Goal: Task Accomplishment & Management: Complete application form

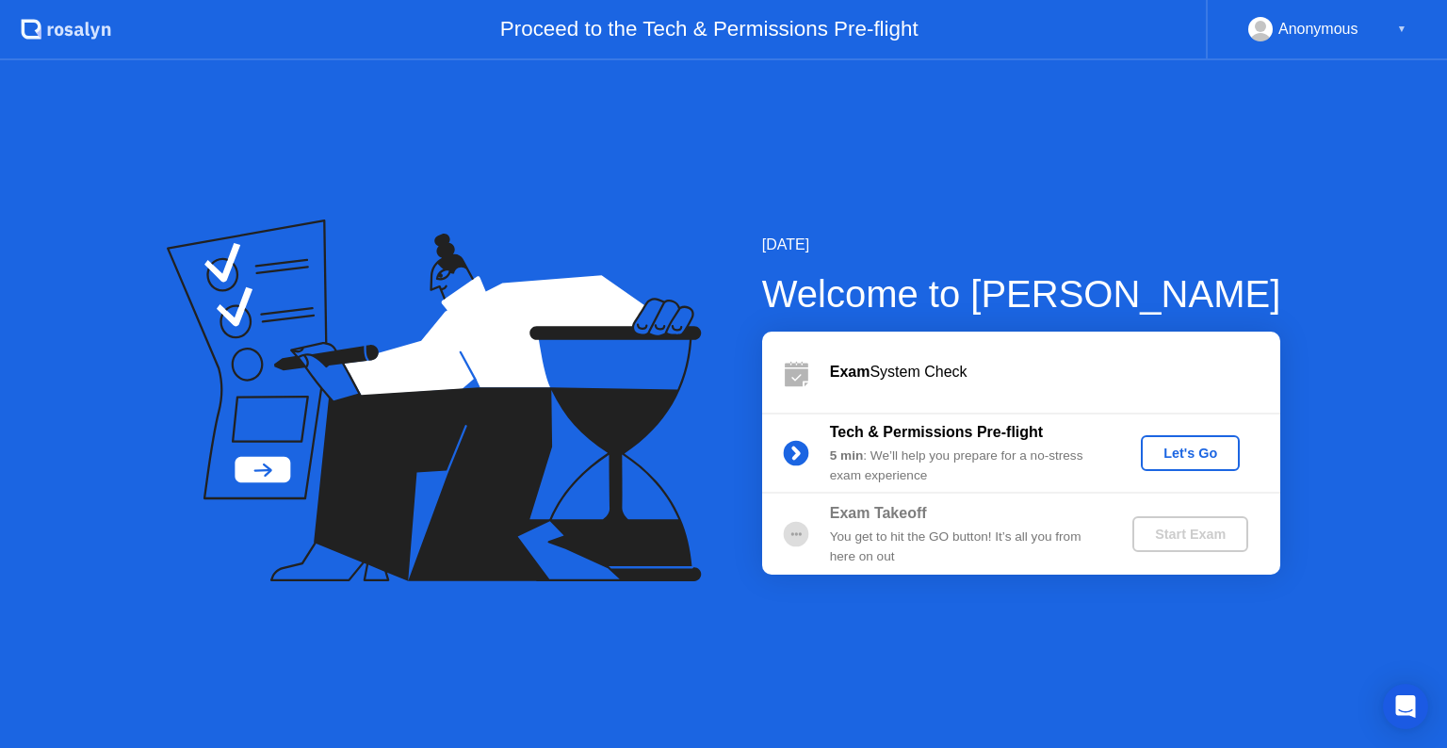
click at [1184, 447] on div "Let's Go" at bounding box center [1190, 453] width 84 height 15
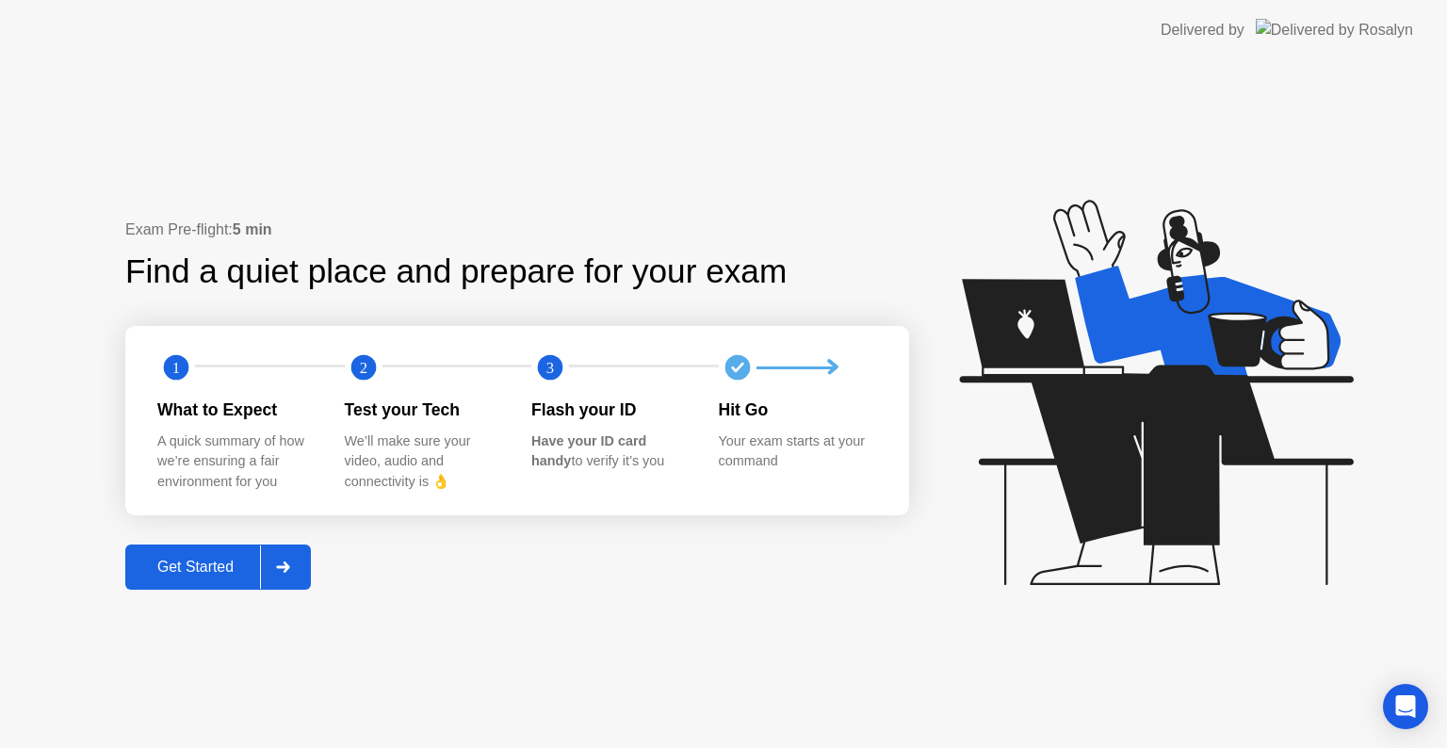
click at [215, 573] on div "Get Started" at bounding box center [195, 567] width 129 height 17
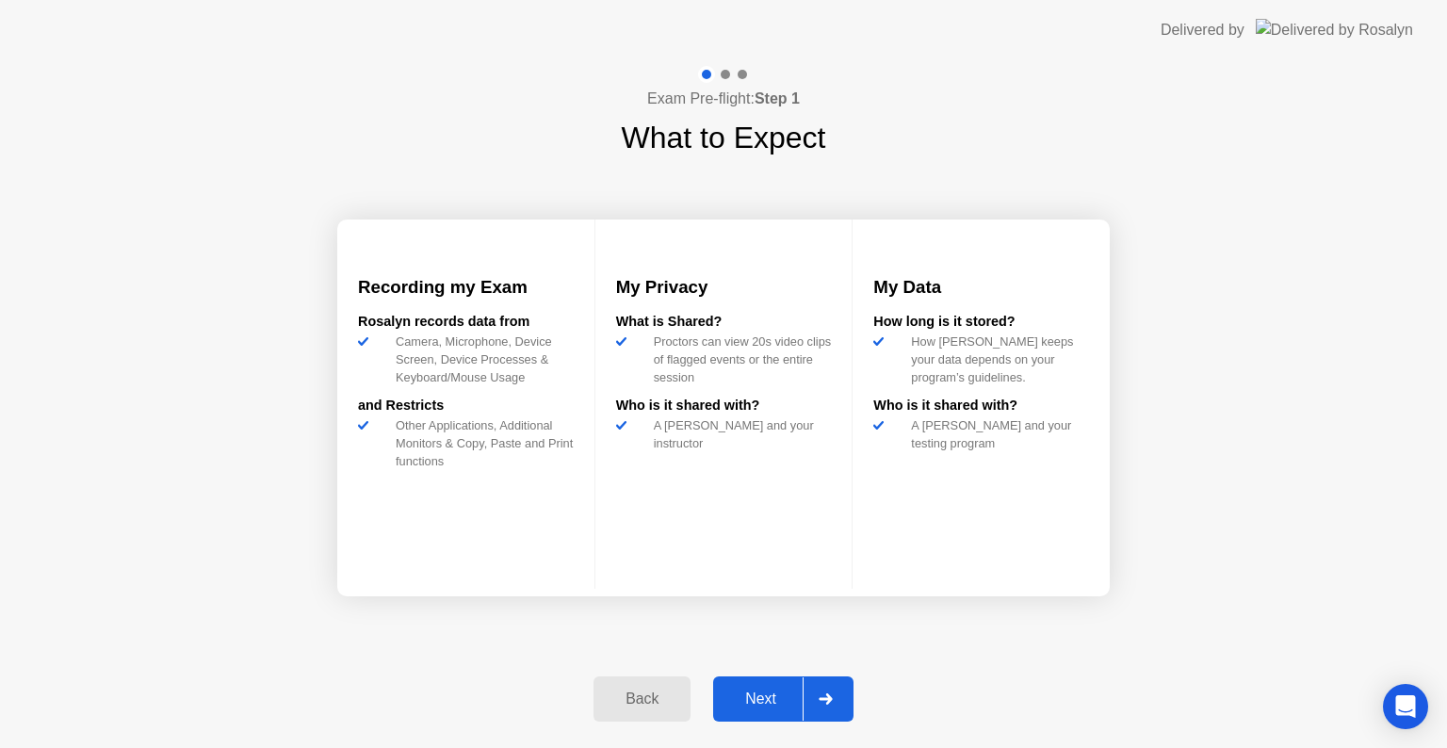
click at [757, 695] on div "Next" at bounding box center [761, 699] width 84 height 17
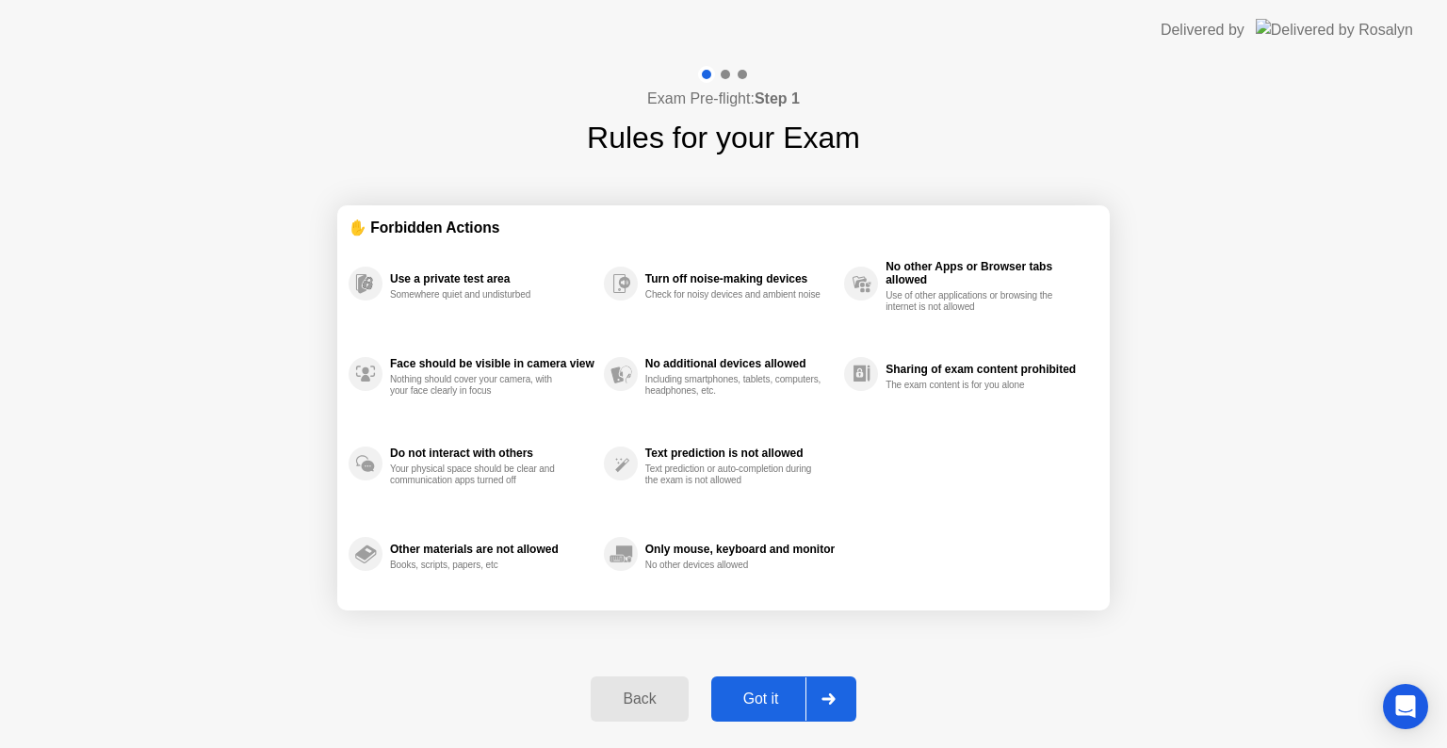
click at [757, 695] on div "Got it" at bounding box center [761, 699] width 89 height 17
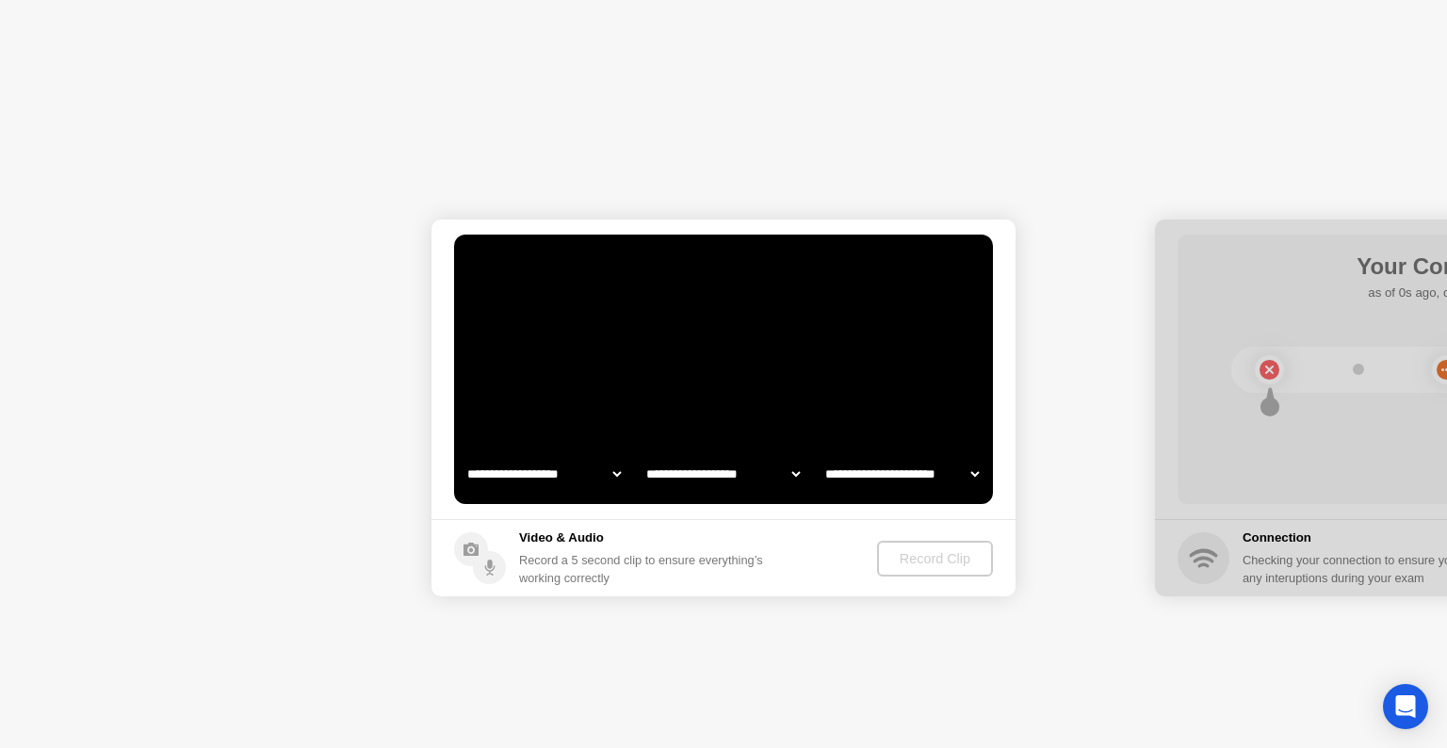
select select "**********"
select select "*******"
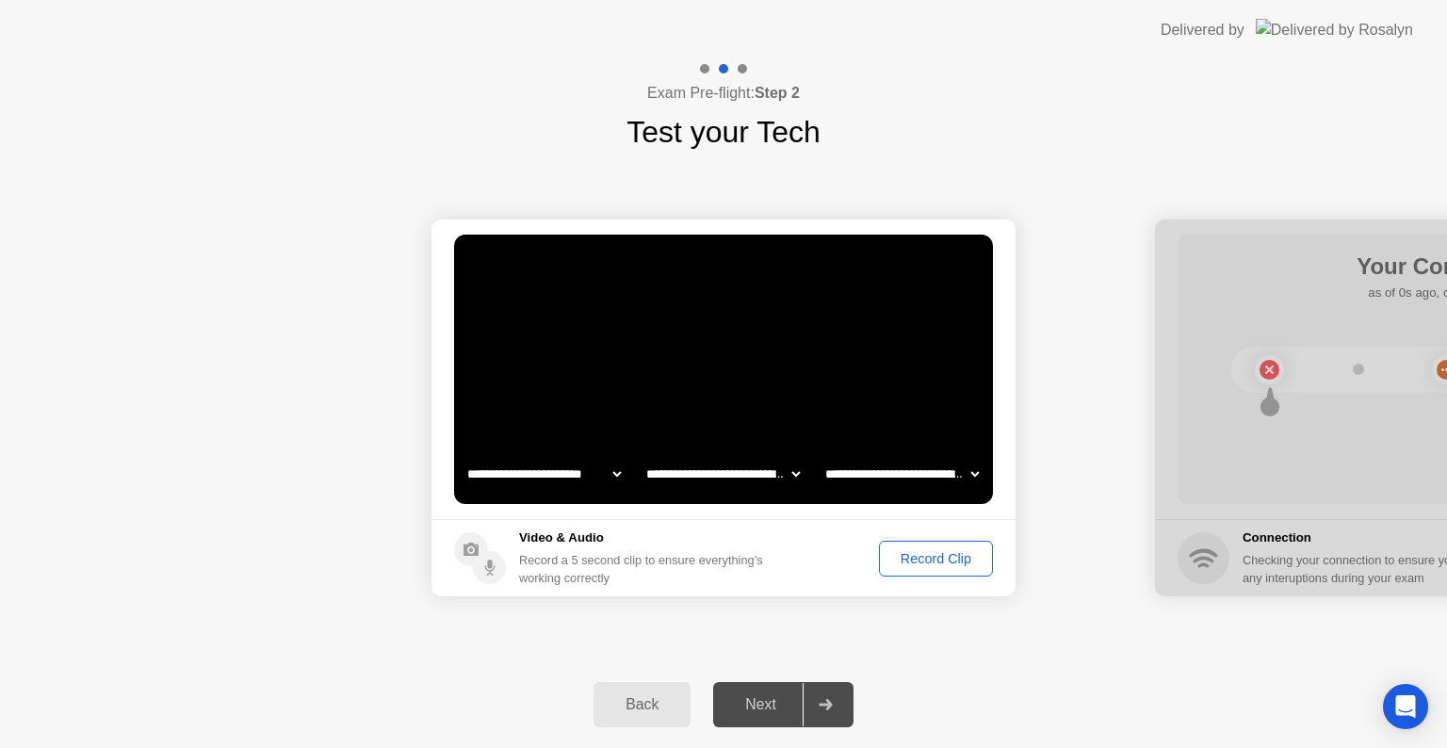
click at [761, 698] on div "Next" at bounding box center [761, 704] width 84 height 17
click at [758, 704] on div "Next" at bounding box center [761, 704] width 84 height 17
click at [830, 684] on div at bounding box center [825, 704] width 45 height 43
click at [829, 708] on icon at bounding box center [825, 704] width 13 height 11
click at [886, 557] on div "Record Clip" at bounding box center [936, 558] width 101 height 15
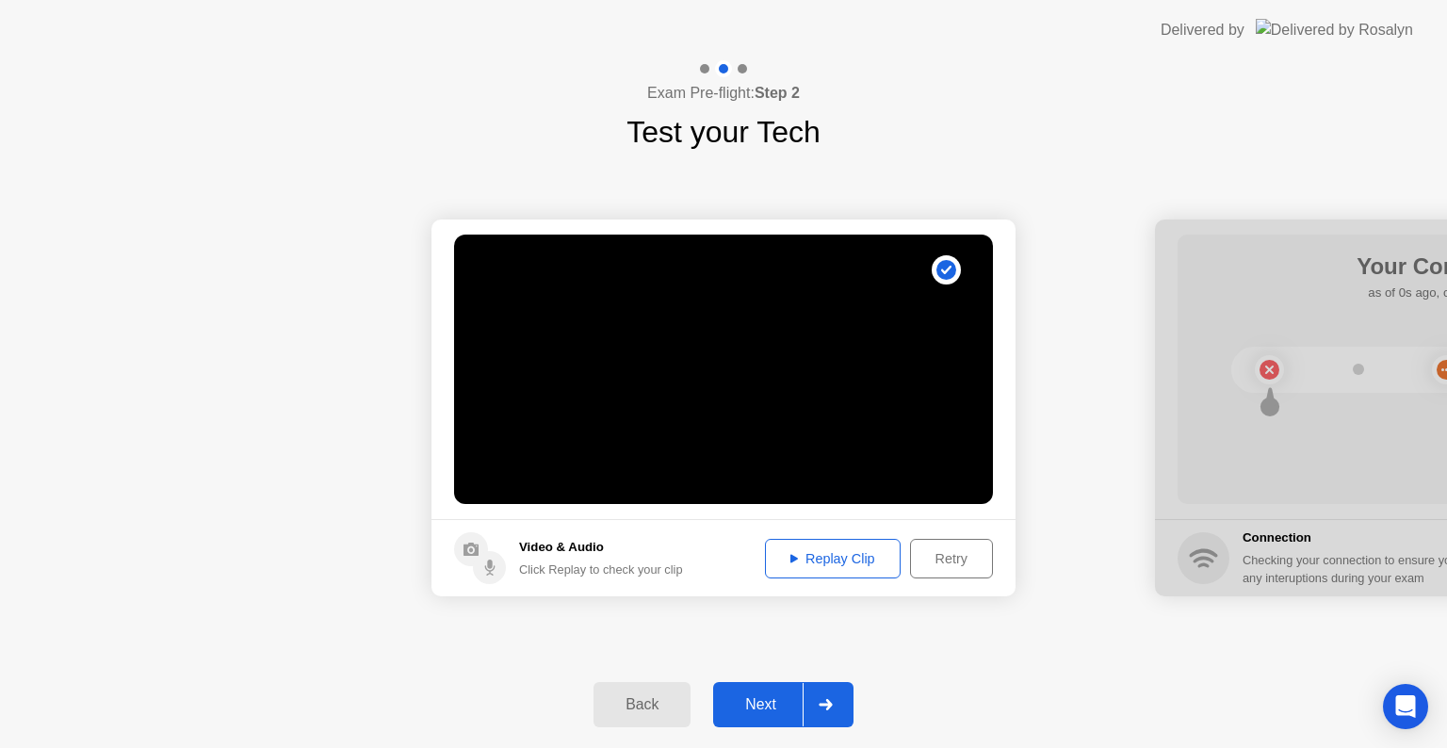
click at [886, 557] on div "Replay Clip" at bounding box center [833, 558] width 122 height 15
click at [837, 565] on div "Replay Clip" at bounding box center [833, 558] width 122 height 15
click at [773, 710] on div "Next" at bounding box center [761, 704] width 84 height 17
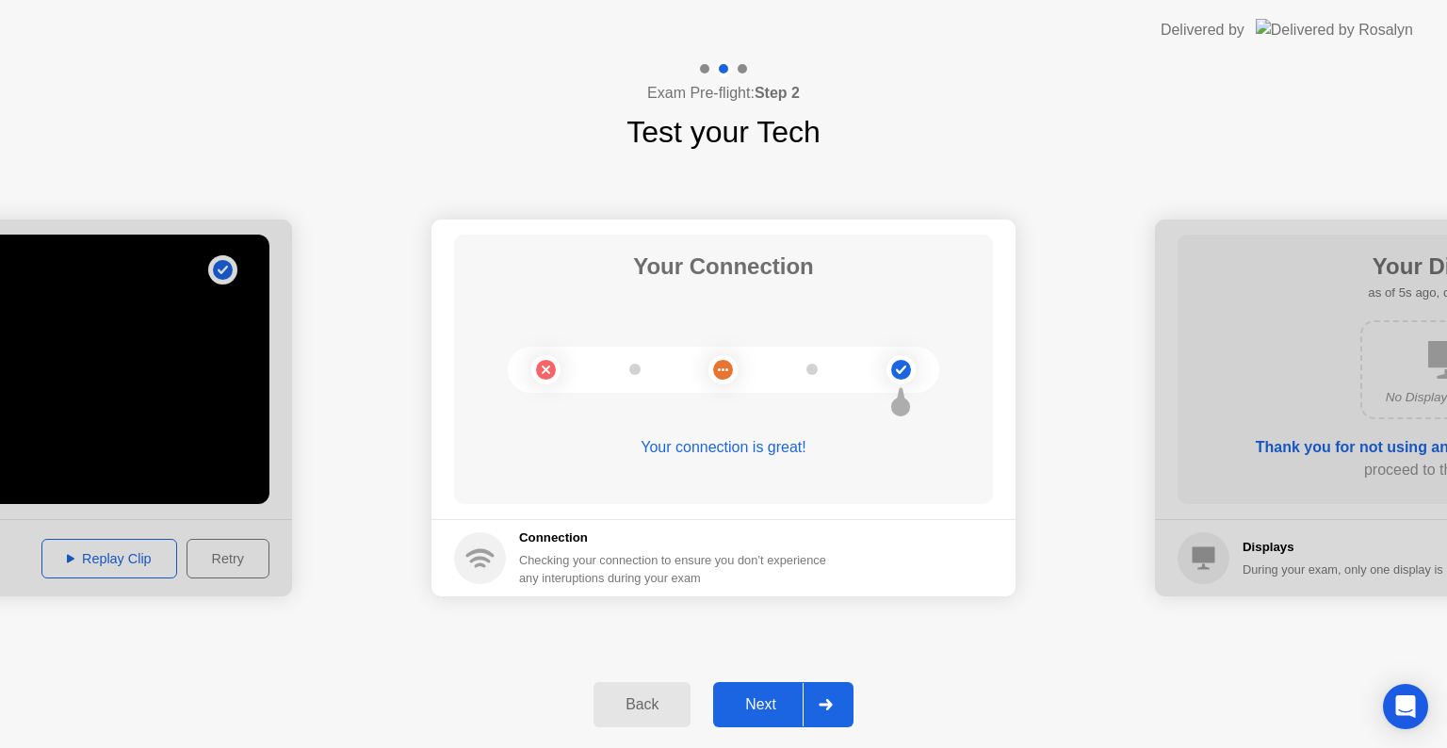
click at [773, 710] on div "Next" at bounding box center [761, 704] width 84 height 17
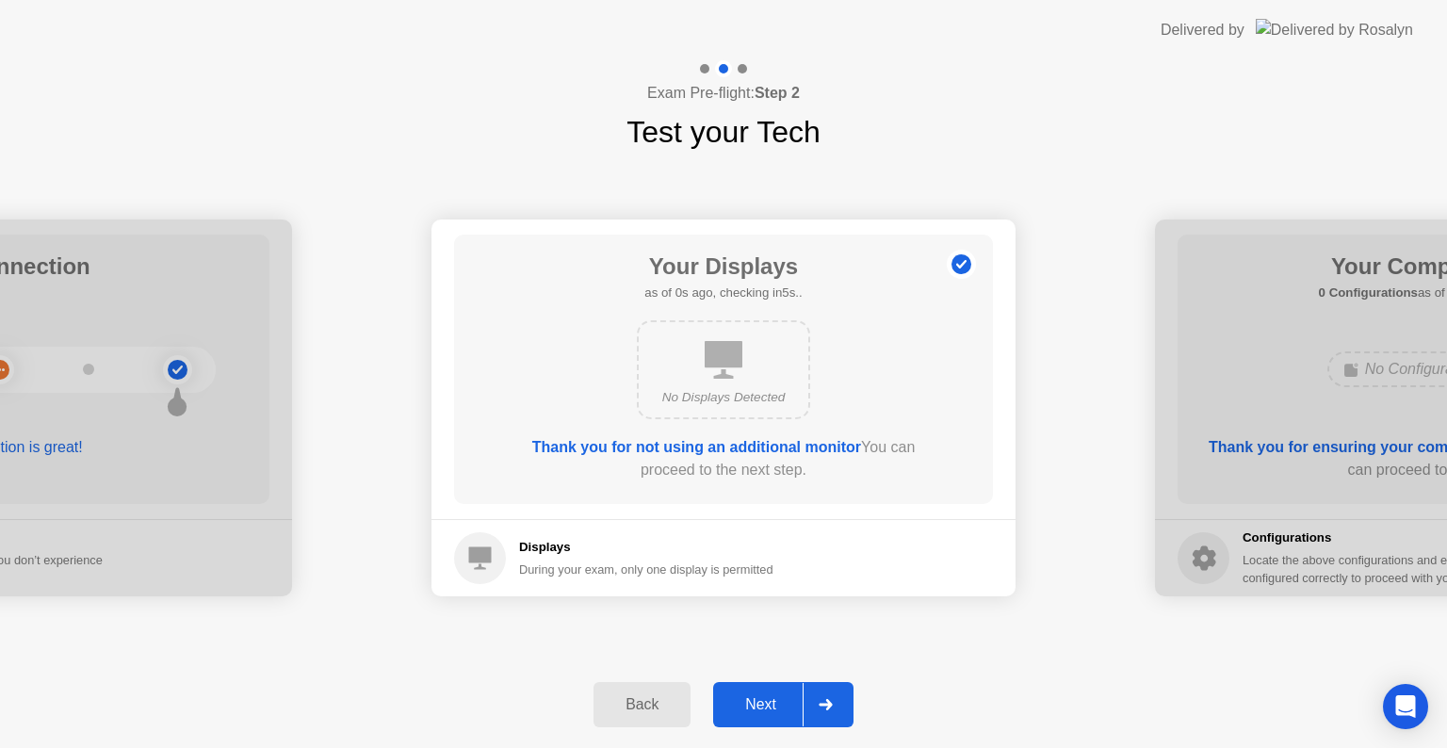
click at [773, 710] on div "Next" at bounding box center [761, 704] width 84 height 17
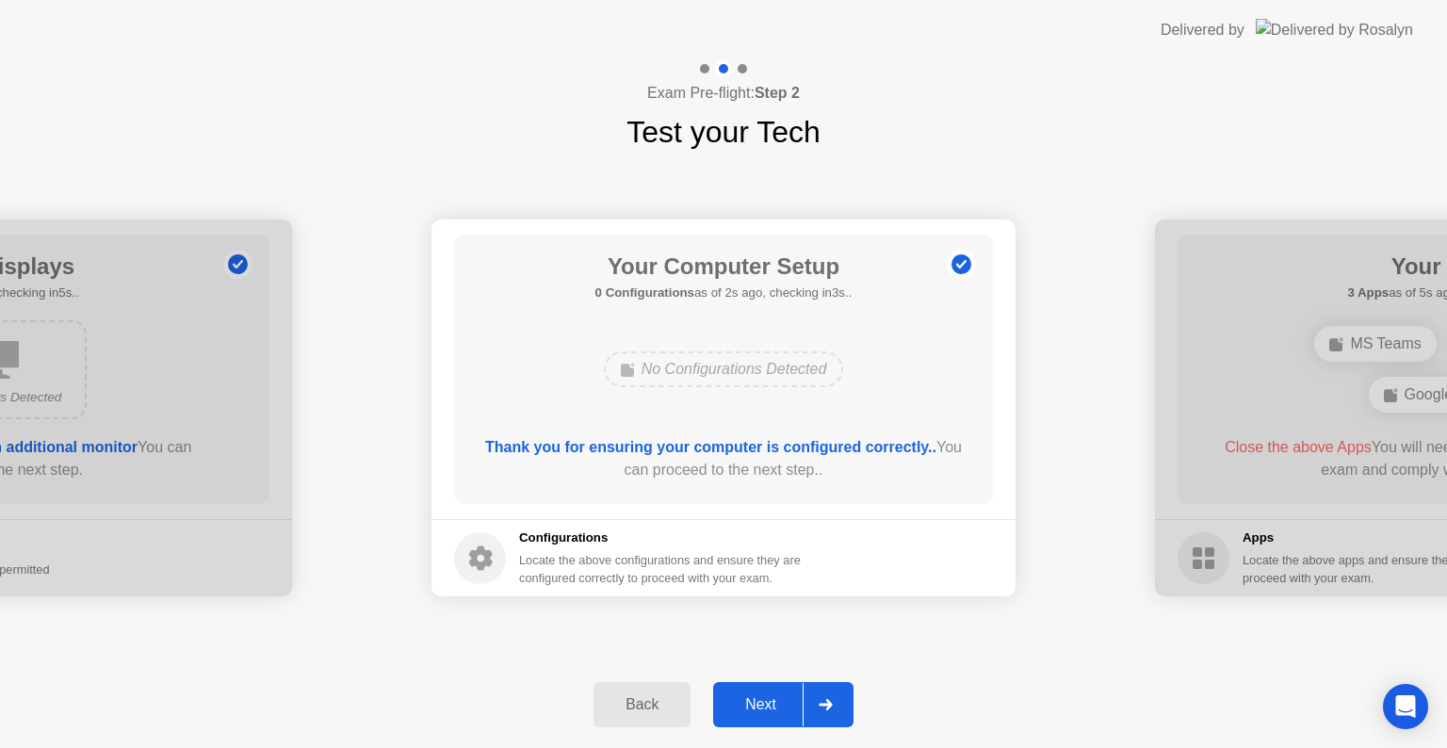
click at [780, 718] on button "Next" at bounding box center [783, 704] width 140 height 45
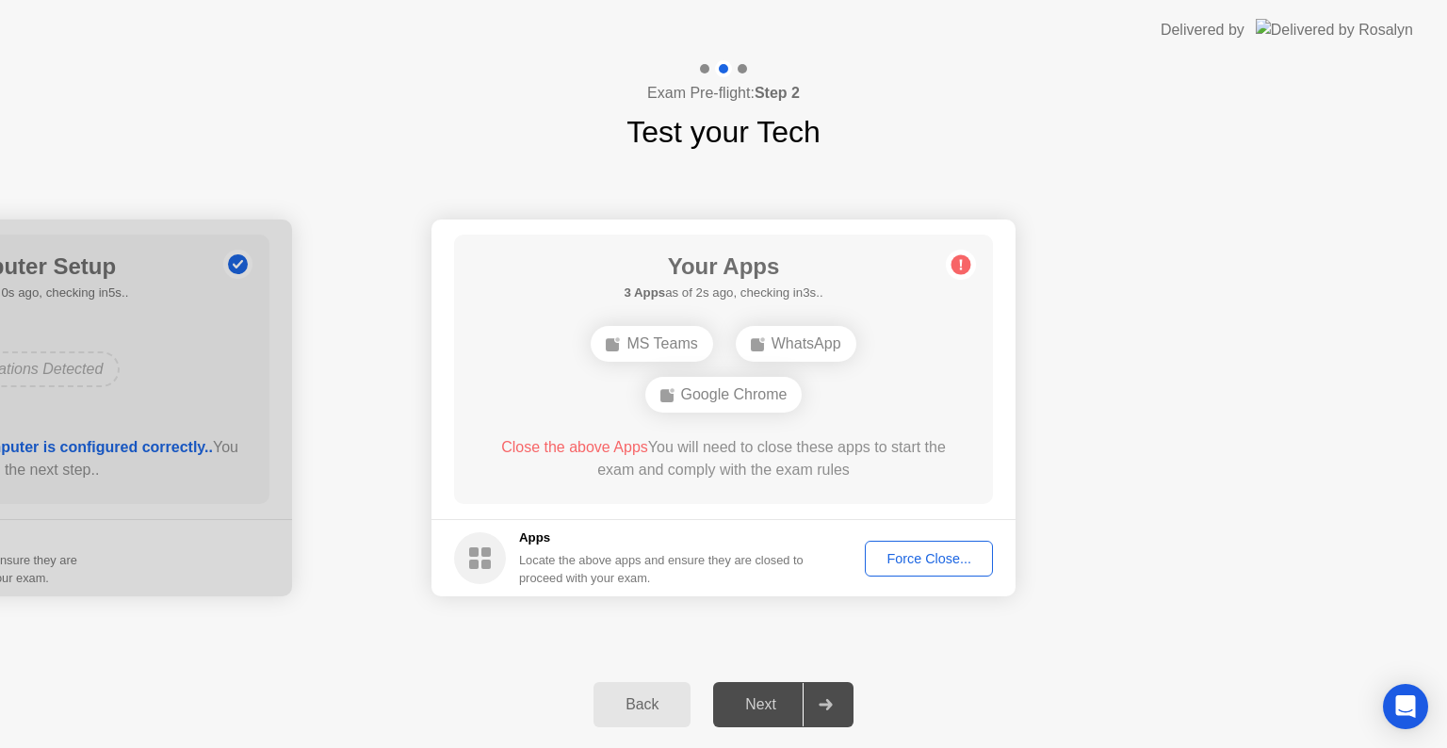
click at [790, 731] on div "Back Next" at bounding box center [723, 704] width 1447 height 87
click at [906, 560] on div "Force Close..." at bounding box center [928, 558] width 115 height 15
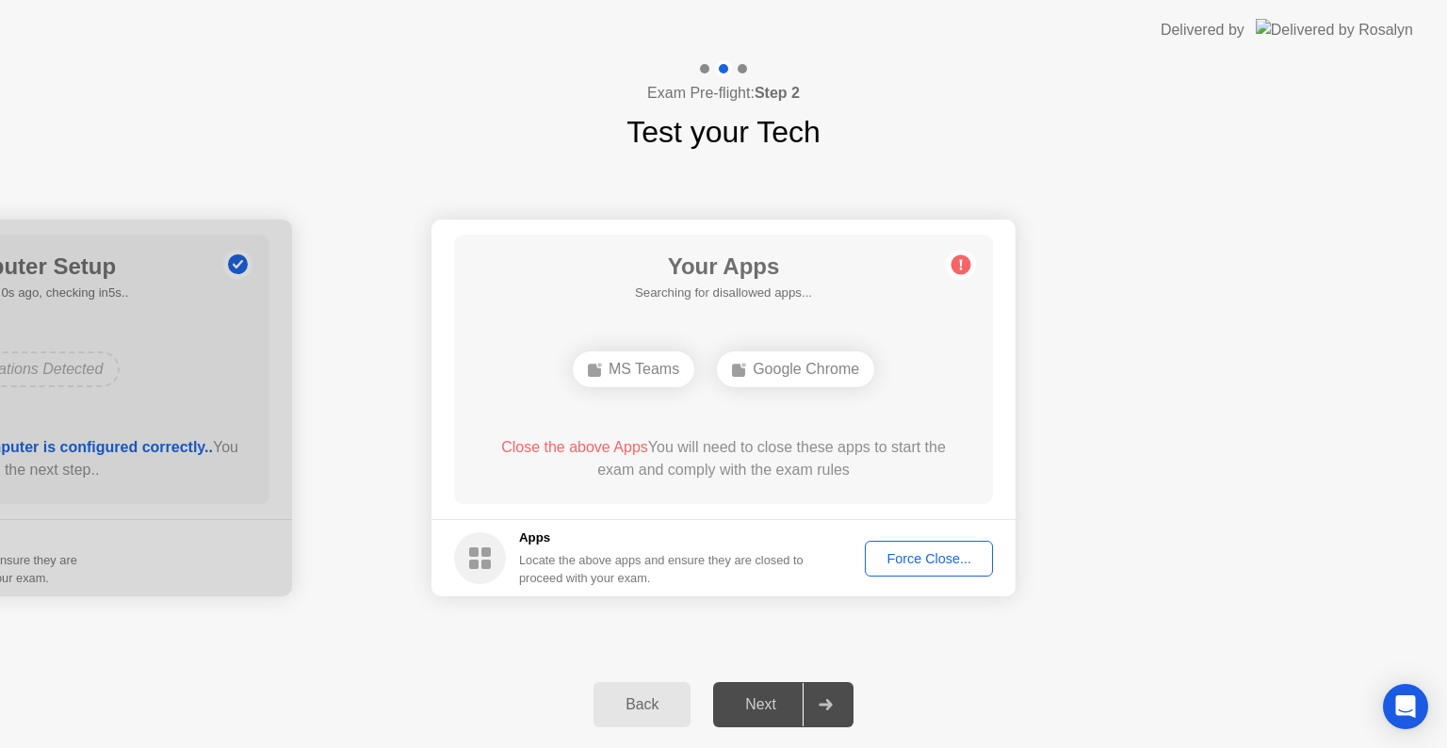
click at [901, 551] on div "Force Close..." at bounding box center [928, 558] width 115 height 15
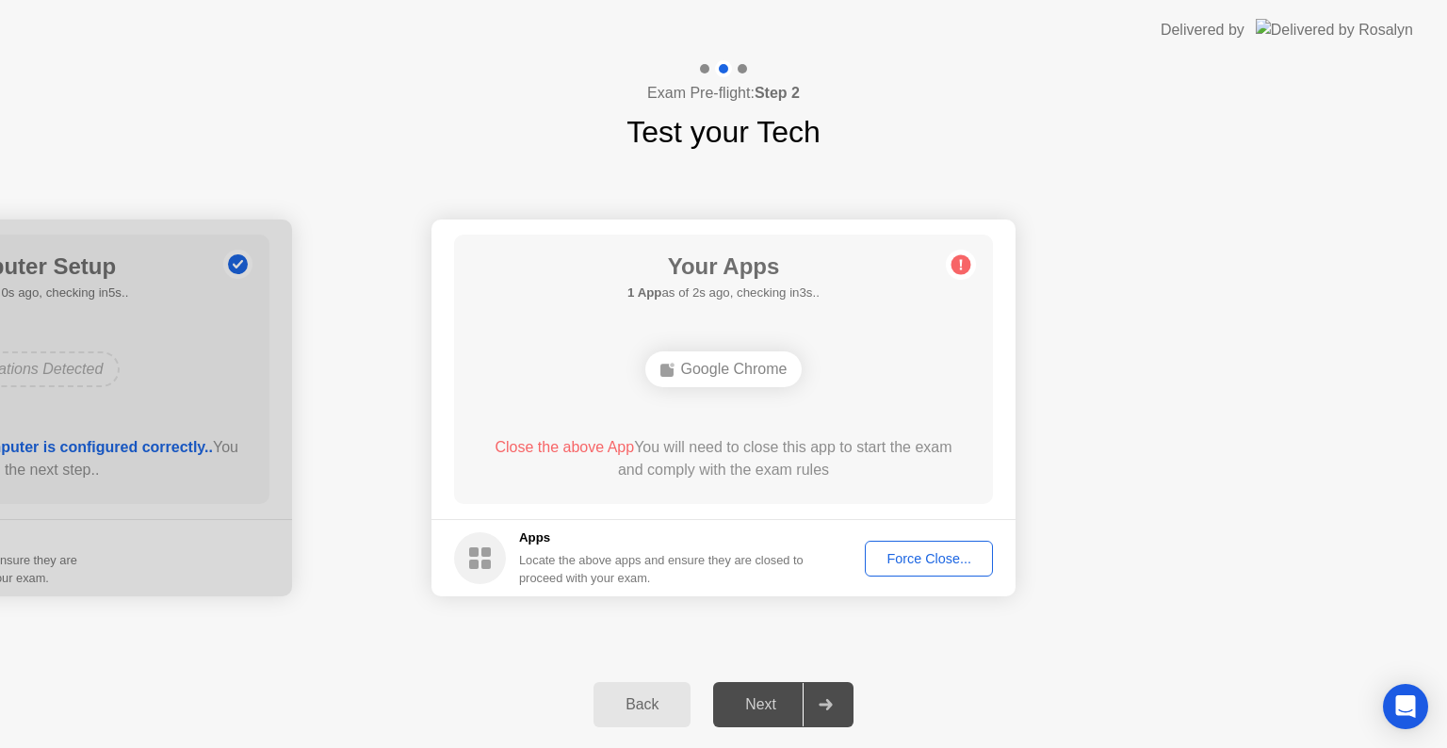
click at [908, 554] on div "Force Close..." at bounding box center [928, 558] width 115 height 15
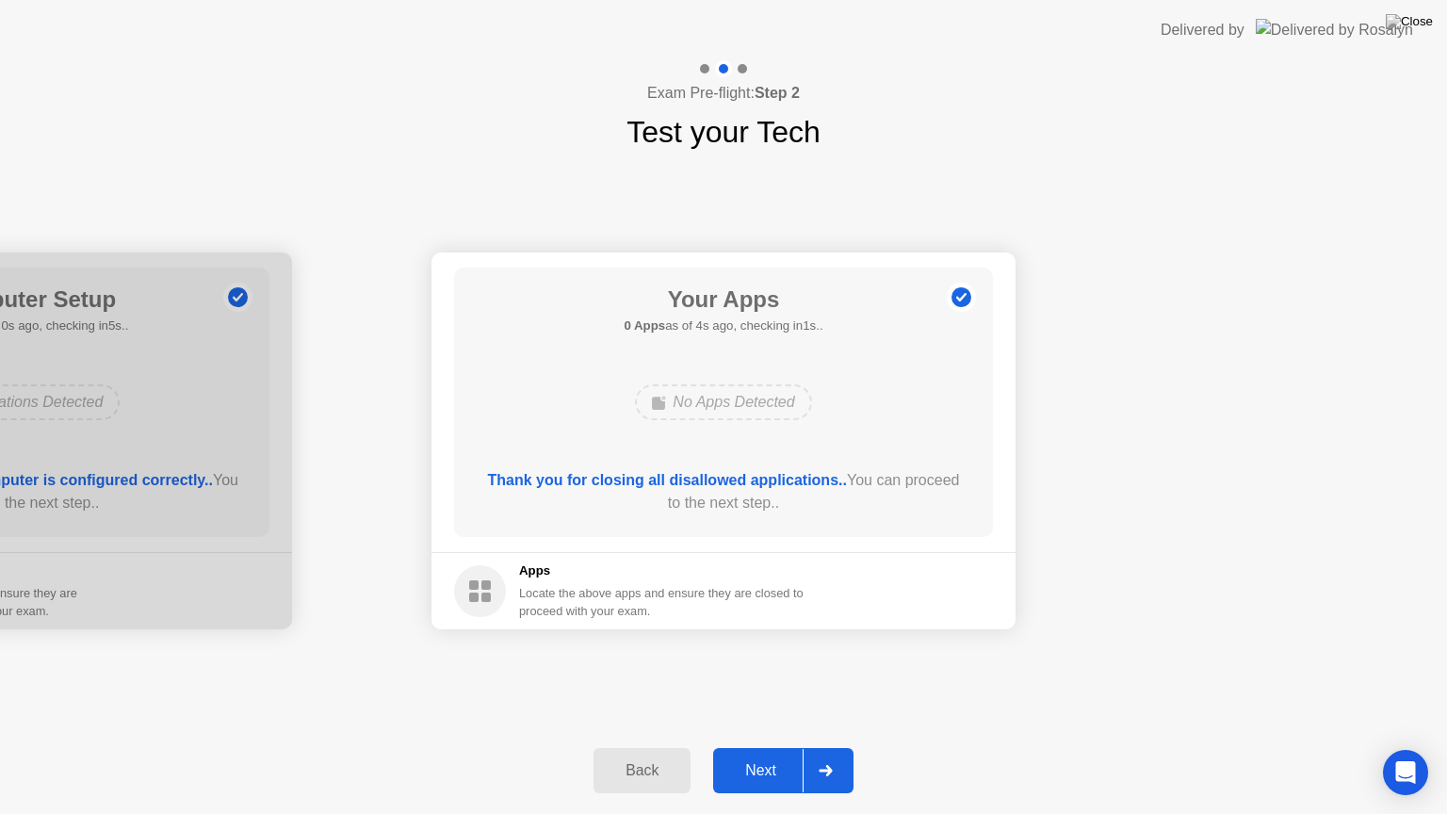
click at [778, 747] on button "Next" at bounding box center [783, 770] width 140 height 45
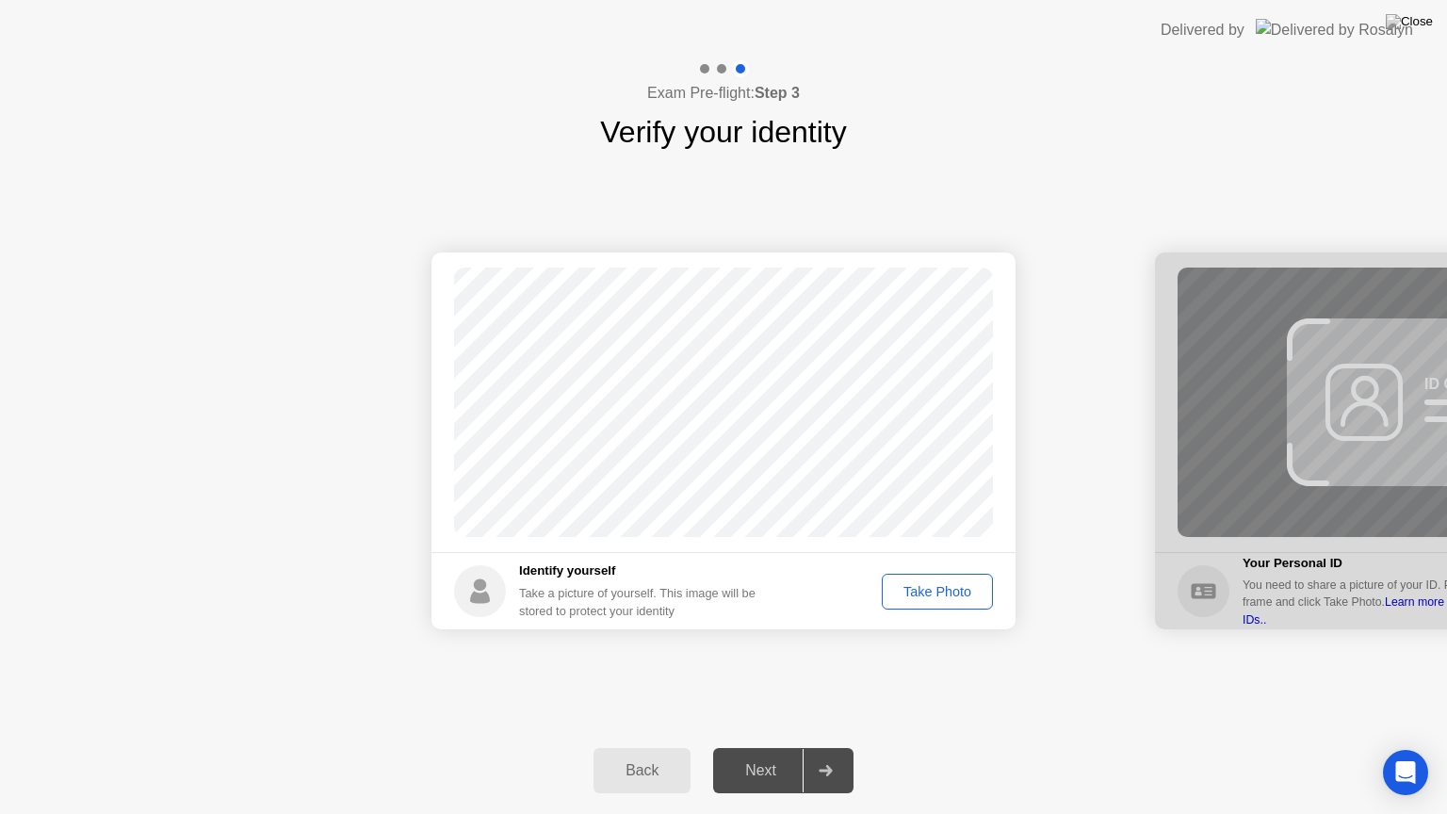
click at [953, 593] on div "Take Photo" at bounding box center [937, 591] width 98 height 15
click at [757, 747] on div "Next" at bounding box center [761, 770] width 84 height 17
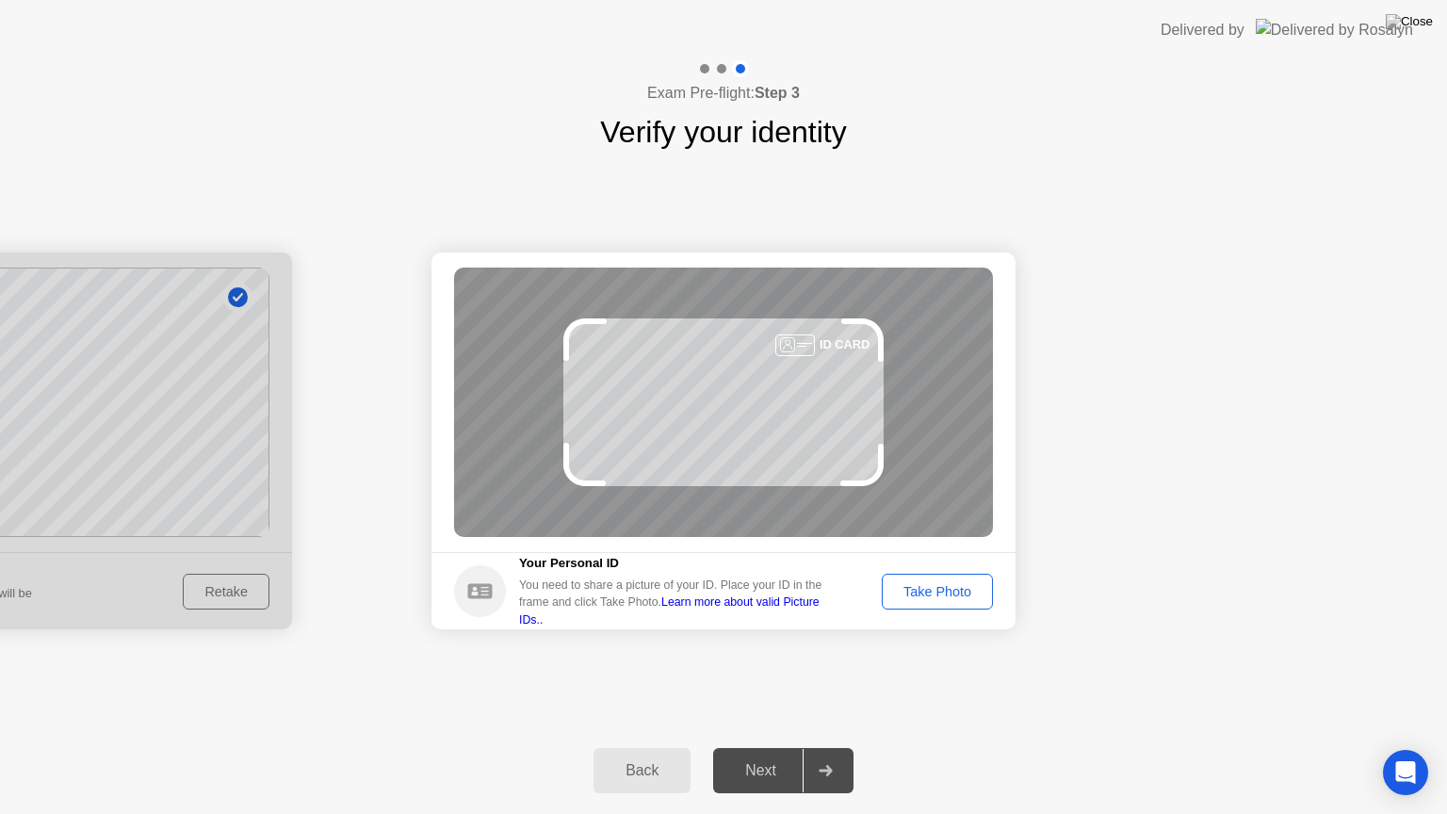
click at [921, 584] on div "Take Photo" at bounding box center [937, 591] width 98 height 15
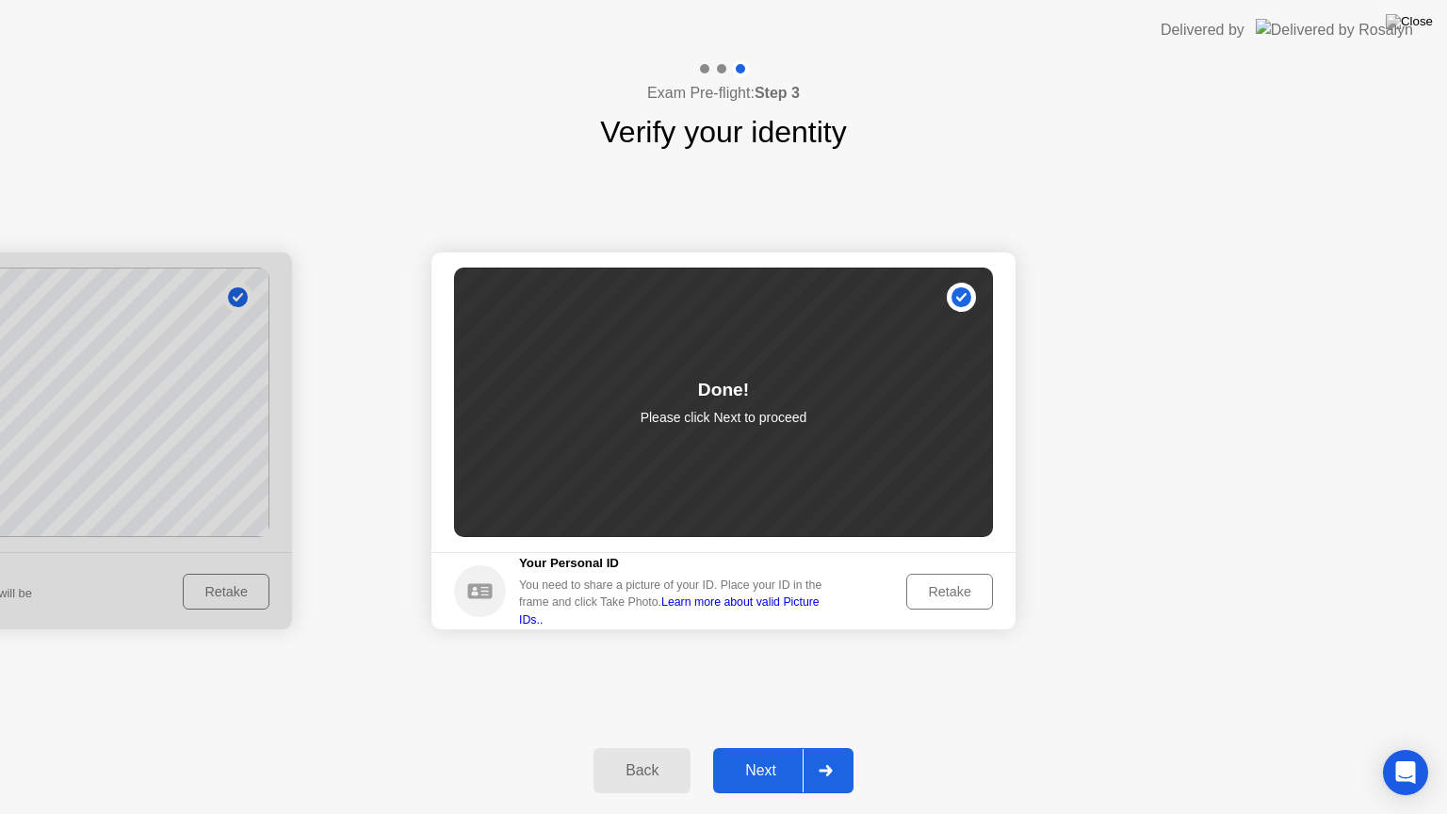
click at [768, 747] on div "Next" at bounding box center [761, 770] width 84 height 17
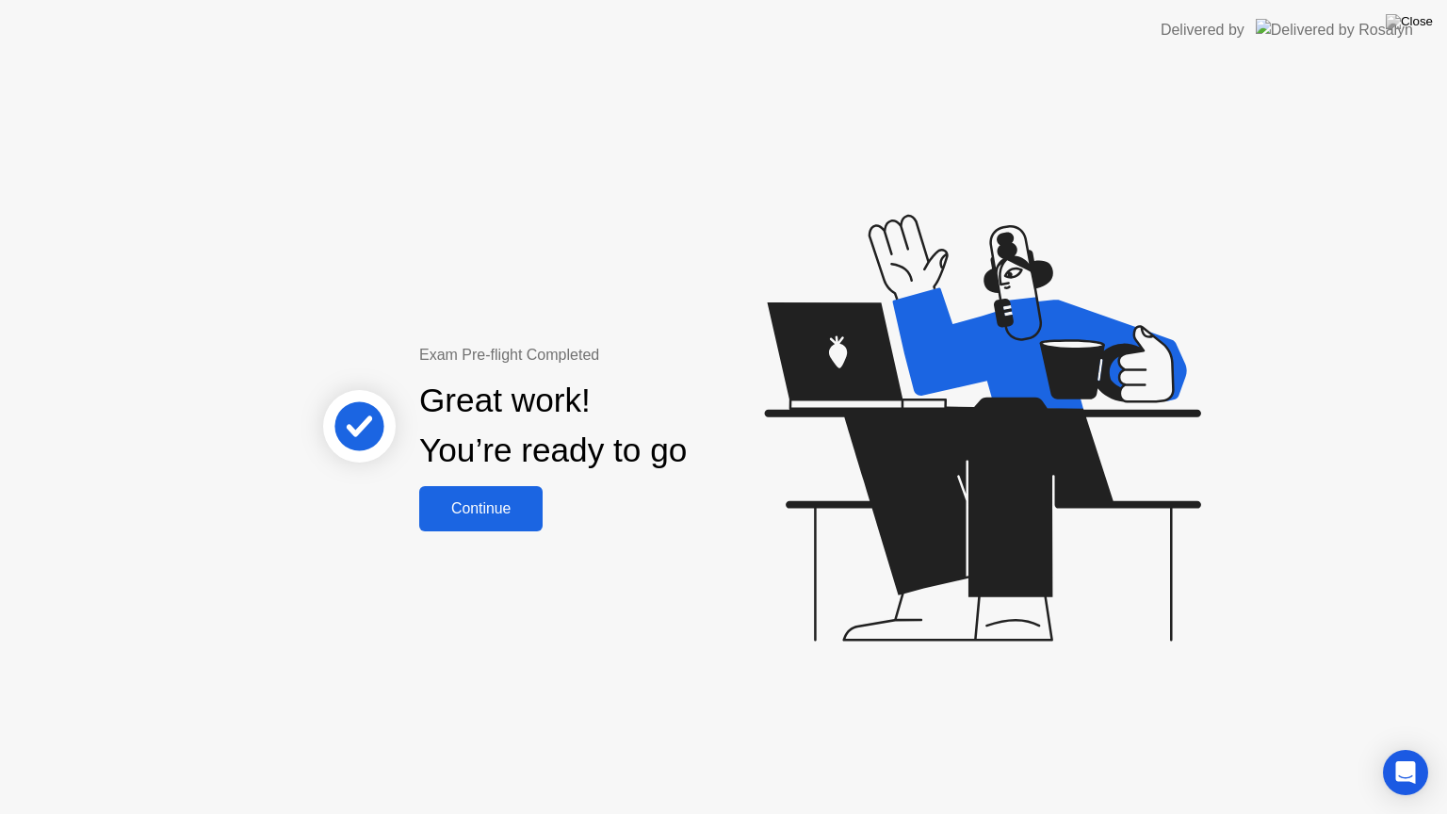
click at [513, 516] on div "Continue" at bounding box center [481, 508] width 112 height 17
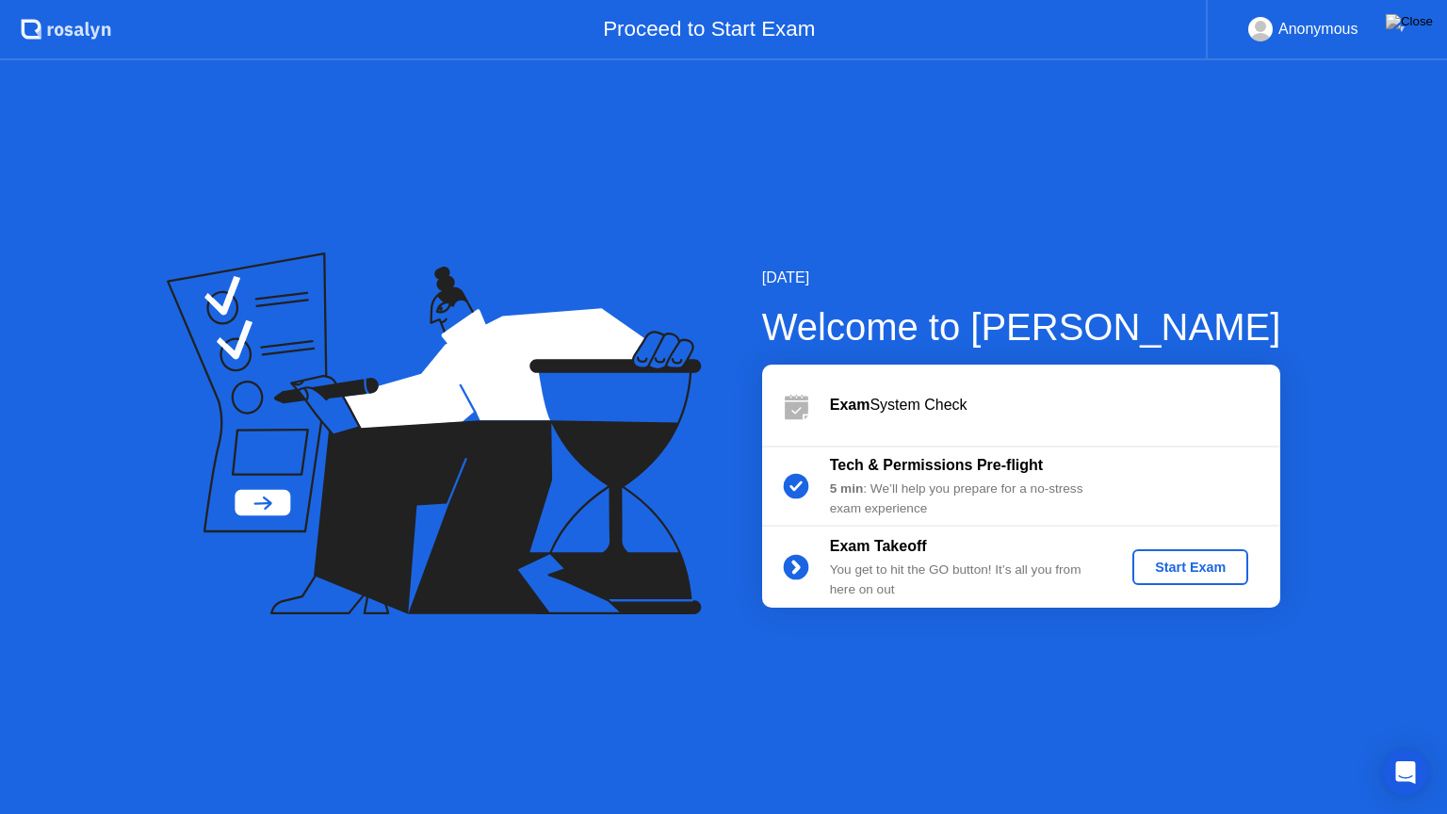
click at [1198, 569] on div "Start Exam" at bounding box center [1190, 567] width 101 height 15
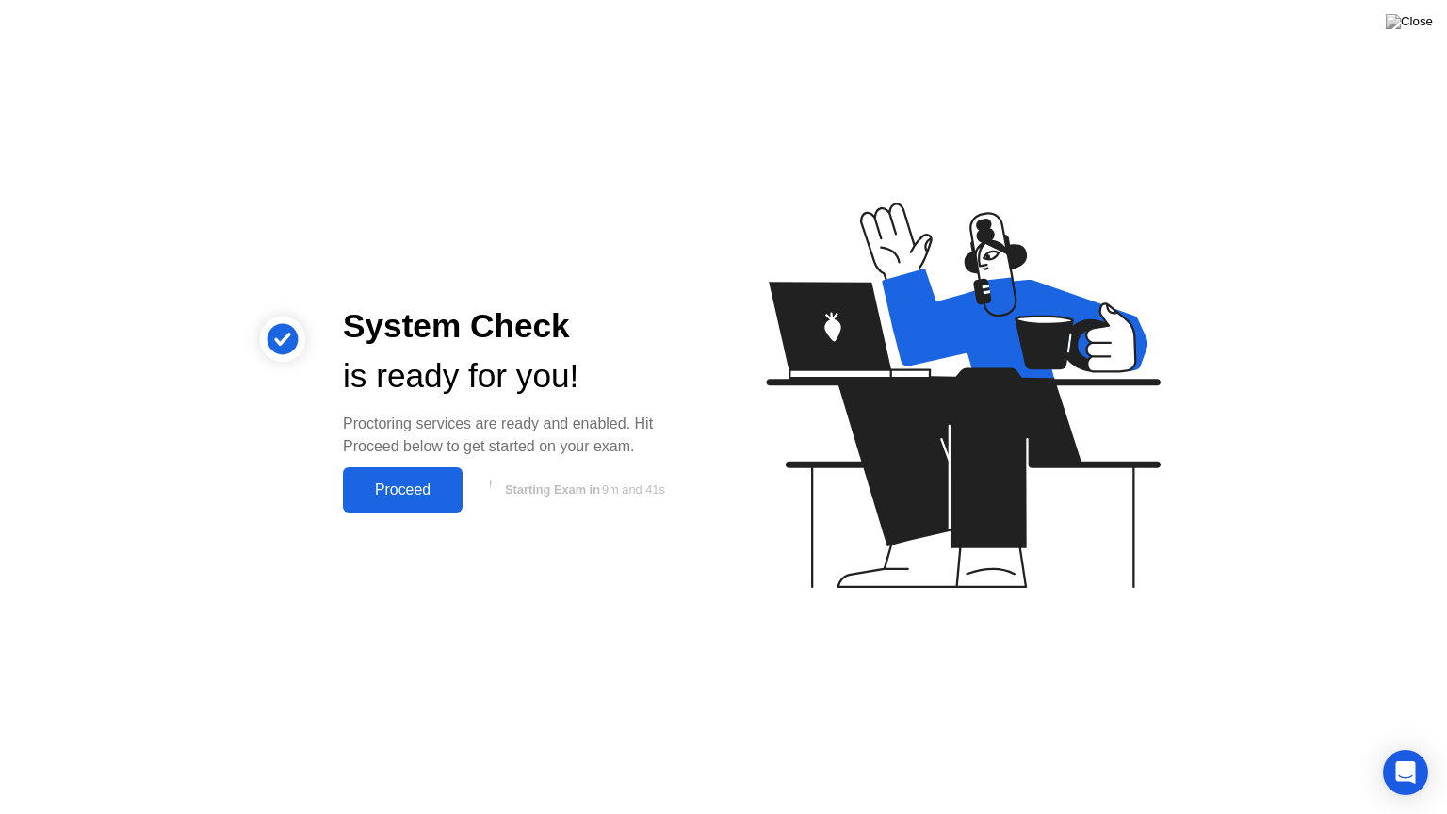
click at [415, 496] on div "Proceed" at bounding box center [403, 489] width 108 height 17
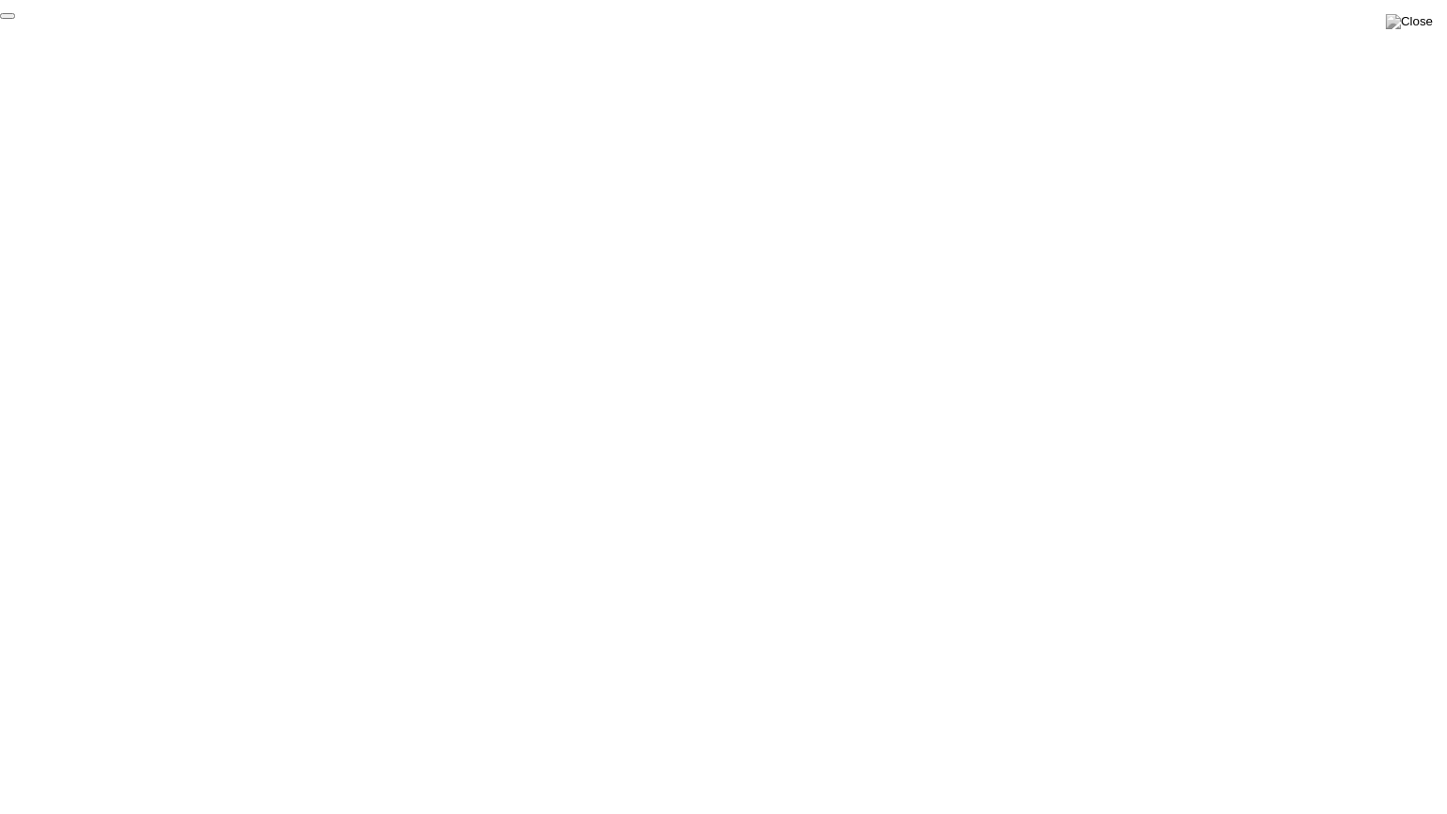
click div "End Proctoring Session"
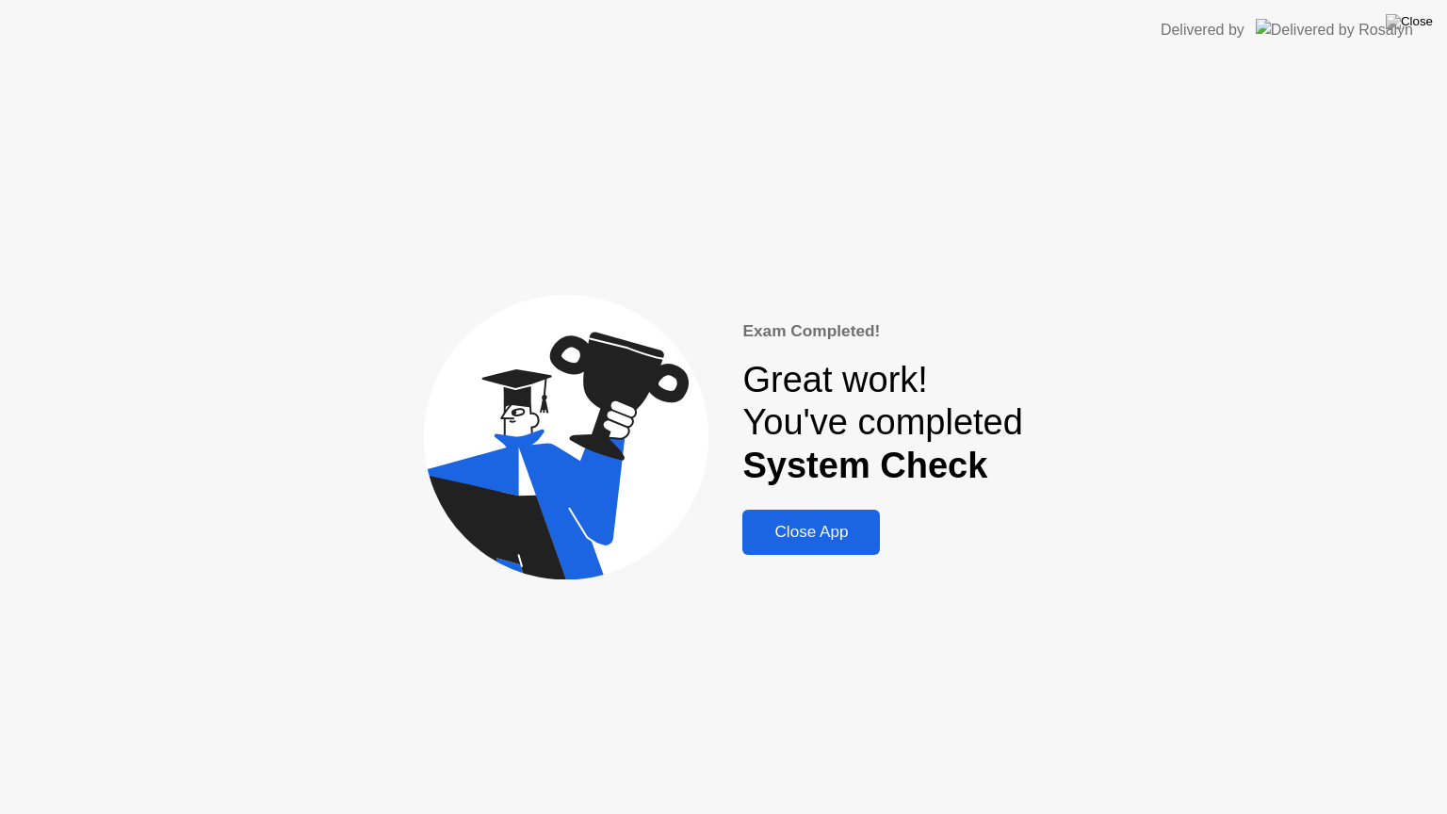
click at [822, 542] on div "Close App" at bounding box center [811, 532] width 126 height 19
